Goal: Find specific page/section: Find specific page/section

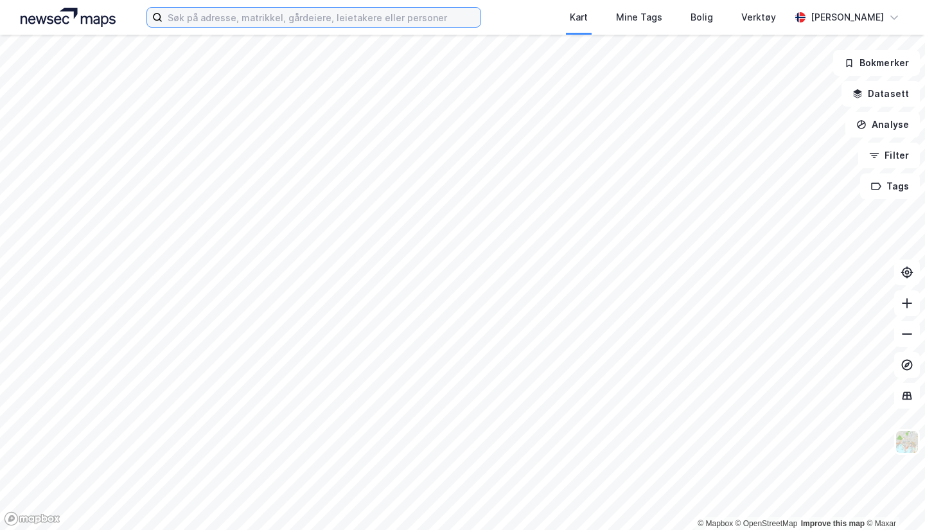
click at [362, 22] on input at bounding box center [321, 17] width 318 height 19
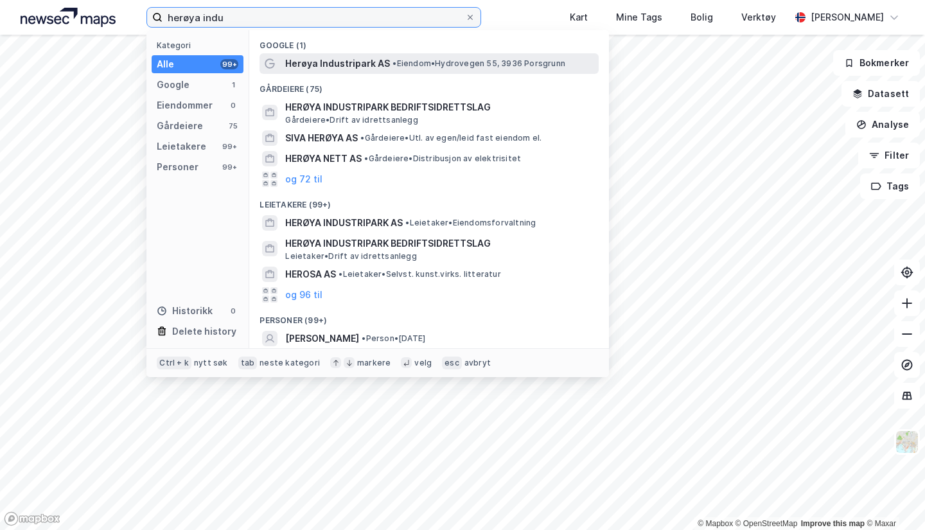
type input "herøya indu"
click at [403, 64] on span "• Eiendom • Hydrovegen 55, 3936 Porsgrunn" at bounding box center [478, 63] width 173 height 10
